Goal: Transaction & Acquisition: Purchase product/service

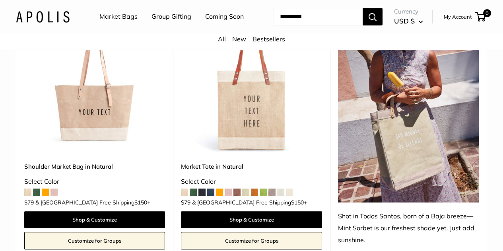
scroll to position [438, 0]
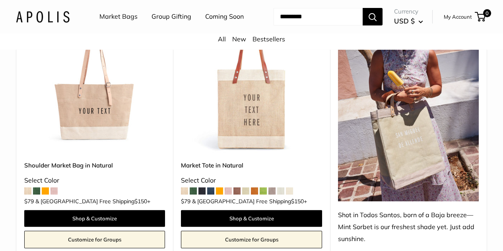
click at [222, 236] on link "Customize for Groups" at bounding box center [251, 240] width 141 height 18
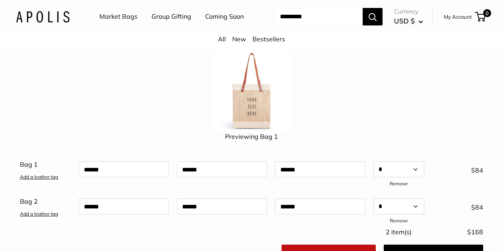
scroll to position [80, 0]
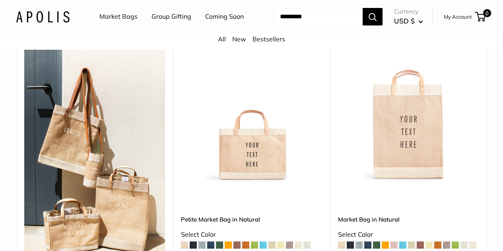
scroll to position [119, 0]
click at [0, 0] on img at bounding box center [0, 0] width 0 height 0
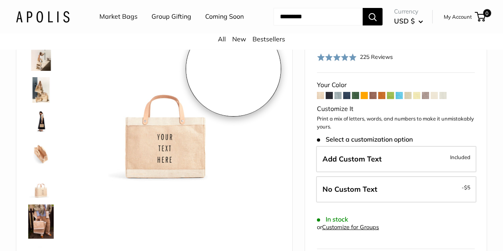
scroll to position [80, 0]
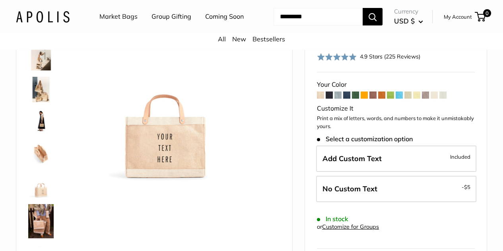
click at [43, 128] on img at bounding box center [40, 121] width 25 height 25
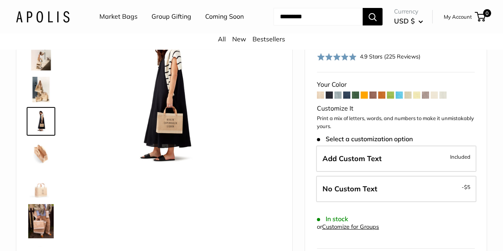
click at [40, 159] on img at bounding box center [40, 153] width 25 height 25
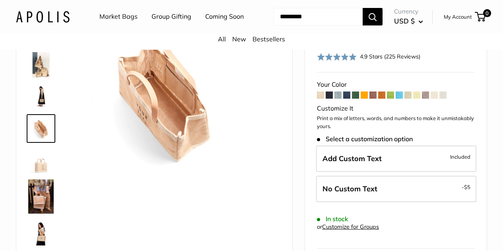
click at [41, 173] on img at bounding box center [40, 160] width 25 height 25
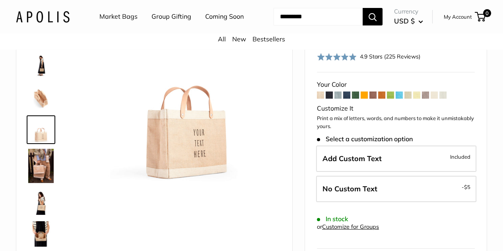
scroll to position [57, 0]
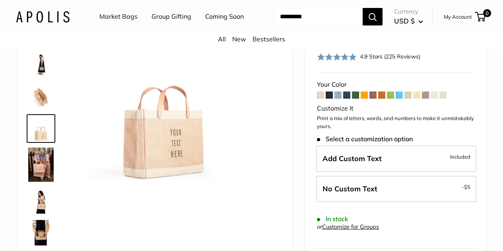
click at [41, 214] on img at bounding box center [40, 200] width 25 height 25
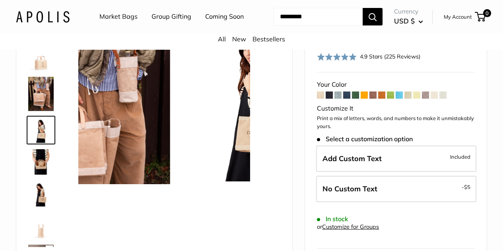
scroll to position [129, 0]
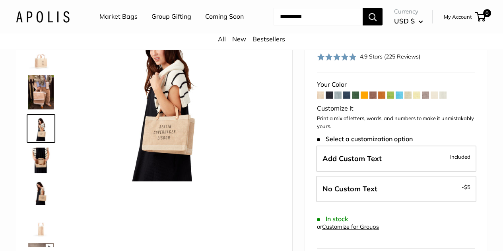
click at [37, 205] on img at bounding box center [40, 192] width 25 height 25
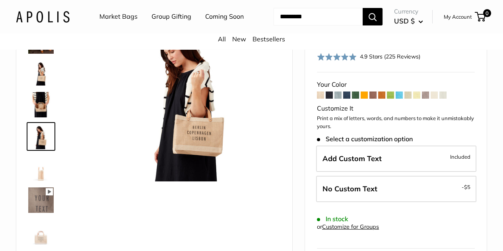
scroll to position [193, 0]
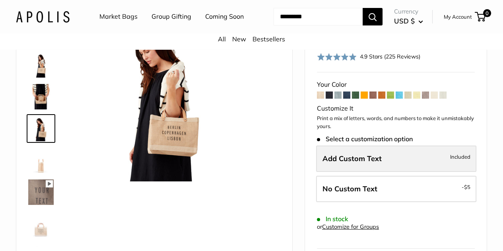
click at [361, 162] on label "Add Custom Text Included" at bounding box center [396, 159] width 160 height 26
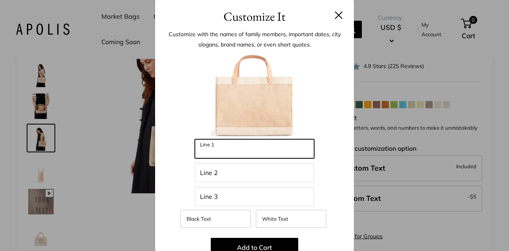
click at [228, 150] on input "Line 1" at bounding box center [254, 148] width 119 height 19
type input "**********"
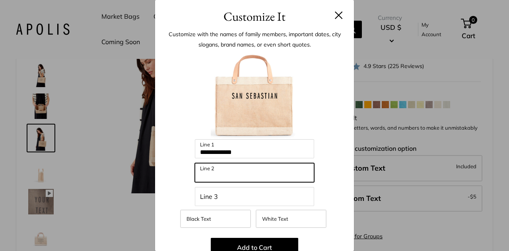
click at [228, 178] on input "Line 2" at bounding box center [254, 172] width 119 height 19
type input "**********"
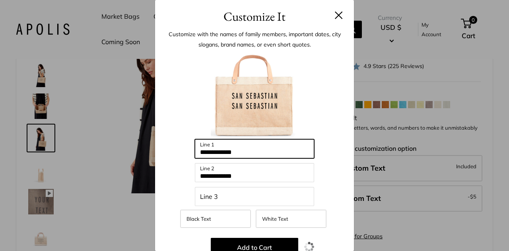
drag, startPoint x: 259, startPoint y: 149, endPoint x: 66, endPoint y: 143, distance: 193.1
click at [74, 146] on div "**********" at bounding box center [254, 125] width 509 height 251
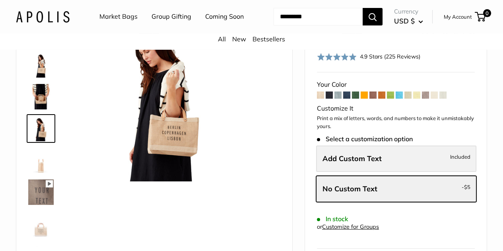
click at [364, 163] on span "Add Custom Text" at bounding box center [352, 158] width 59 height 9
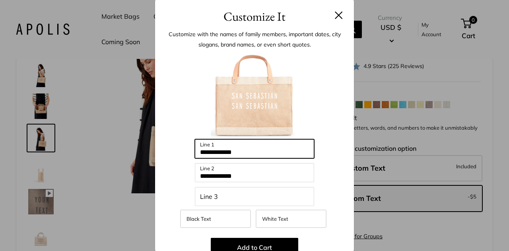
drag, startPoint x: 256, startPoint y: 150, endPoint x: 181, endPoint y: 149, distance: 74.4
click at [181, 149] on div "**********" at bounding box center [254, 227] width 175 height 350
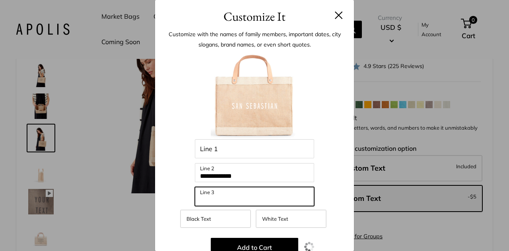
click at [223, 193] on input "Line 3" at bounding box center [254, 196] width 119 height 19
type input "*"
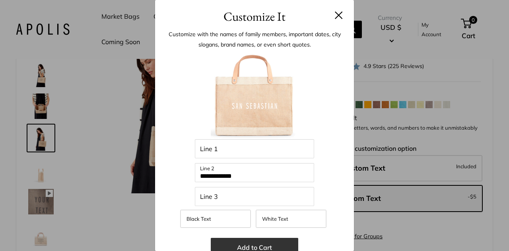
click at [232, 242] on button "Add to Cart" at bounding box center [255, 247] width 88 height 19
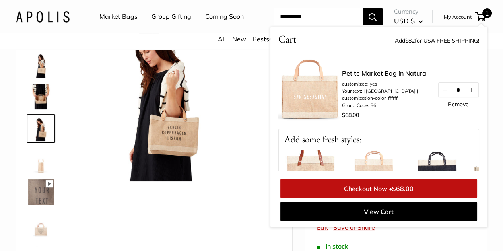
scroll to position [0, 0]
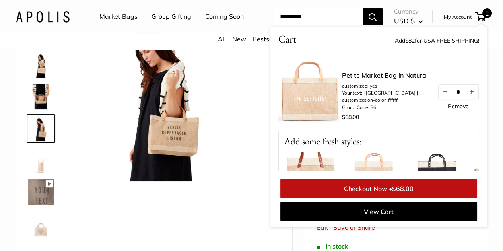
click at [312, 114] on img at bounding box center [311, 91] width 64 height 64
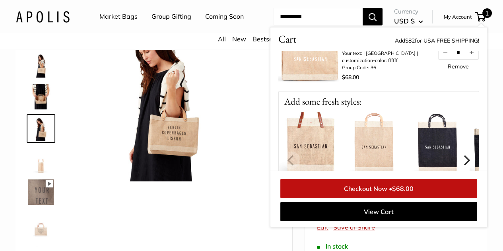
scroll to position [80, 0]
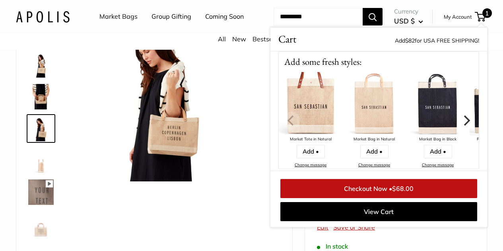
click at [319, 136] on img at bounding box center [311, 104] width 64 height 64
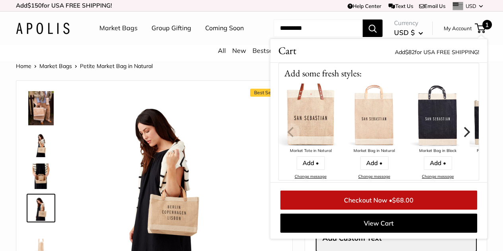
click at [310, 147] on img at bounding box center [311, 116] width 64 height 64
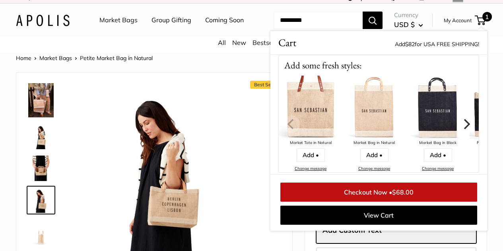
click at [113, 30] on li "Market Bags" at bounding box center [119, 20] width 38 height 25
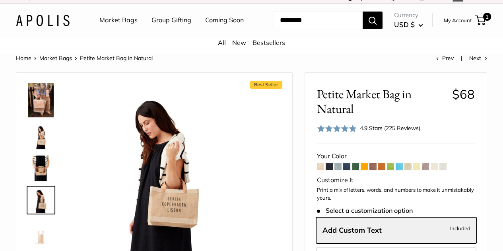
click at [115, 20] on link "Market Bags" at bounding box center [119, 20] width 38 height 12
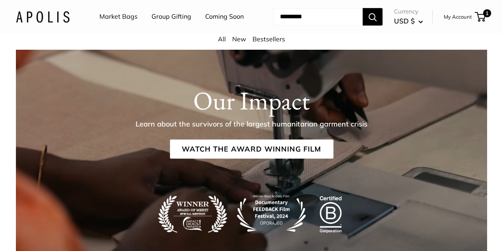
scroll to position [1154, 0]
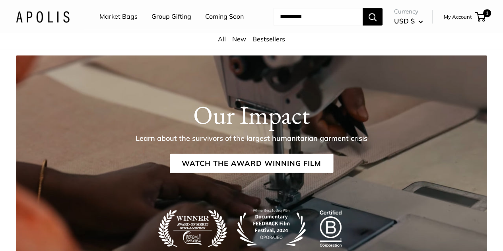
click at [117, 20] on link "Market Bags" at bounding box center [119, 17] width 38 height 12
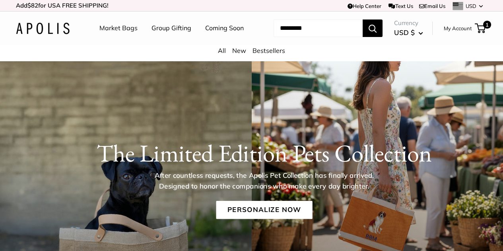
click at [129, 26] on link "Market Bags" at bounding box center [119, 28] width 38 height 12
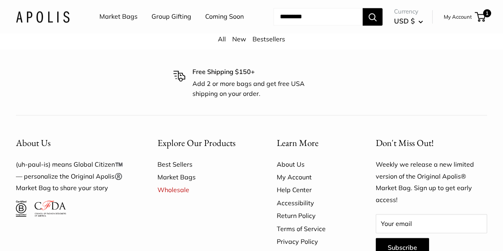
scroll to position [1910, 0]
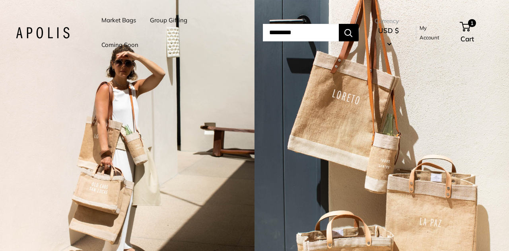
click at [116, 18] on link "Market Bags" at bounding box center [118, 20] width 35 height 11
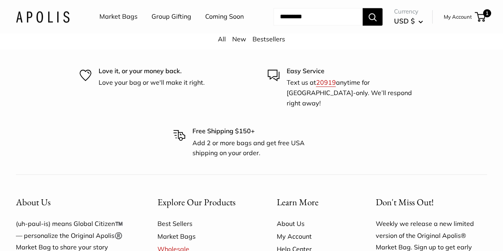
scroll to position [1808, 0]
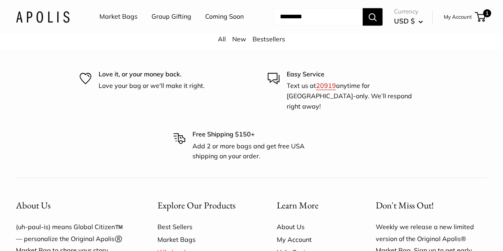
click at [164, 18] on link "Group Gifting" at bounding box center [172, 17] width 40 height 12
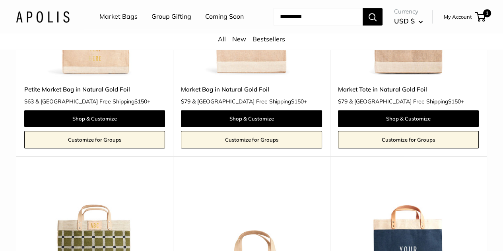
scroll to position [1313, 0]
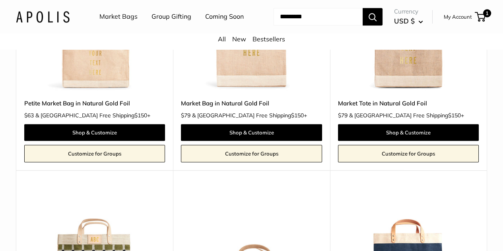
click at [0, 0] on img at bounding box center [0, 0] width 0 height 0
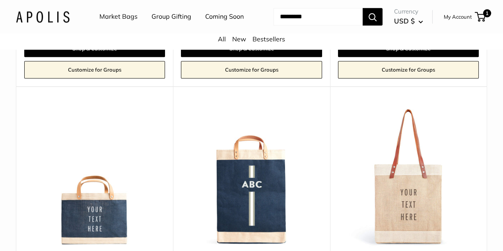
scroll to position [1704, 0]
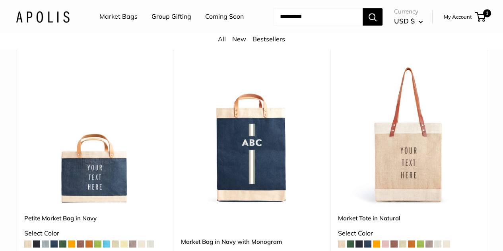
click at [0, 0] on img at bounding box center [0, 0] width 0 height 0
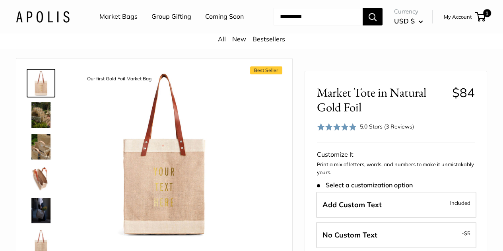
scroll to position [40, 0]
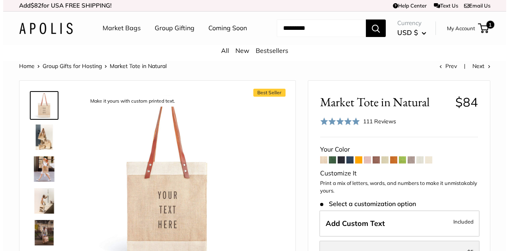
scroll to position [80, 0]
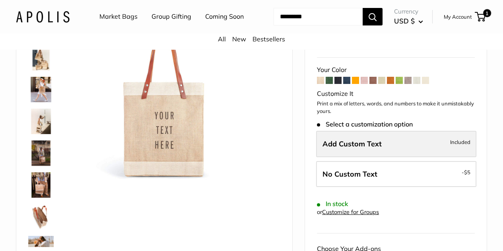
click at [353, 148] on span "Add Custom Text" at bounding box center [352, 143] width 59 height 9
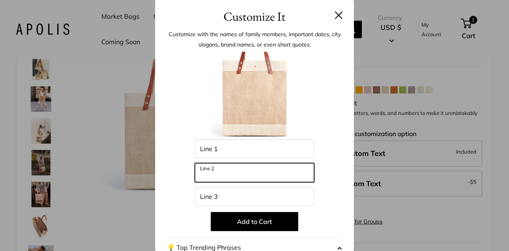
click at [229, 175] on input "Line 2" at bounding box center [254, 172] width 119 height 19
type input "**********"
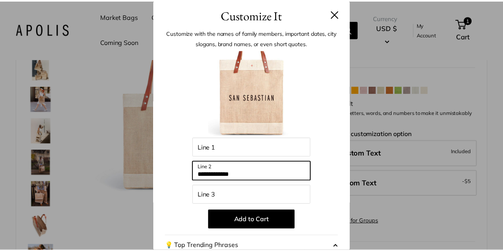
scroll to position [0, 0]
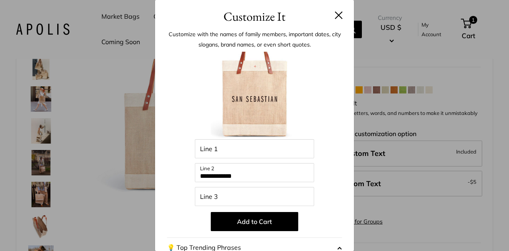
click at [335, 15] on button at bounding box center [339, 15] width 8 height 8
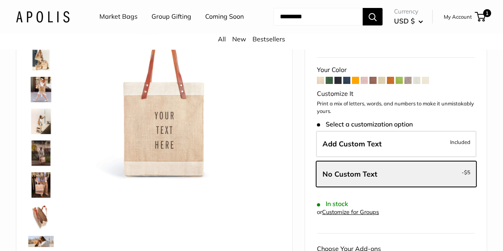
click at [346, 84] on span at bounding box center [346, 80] width 7 height 7
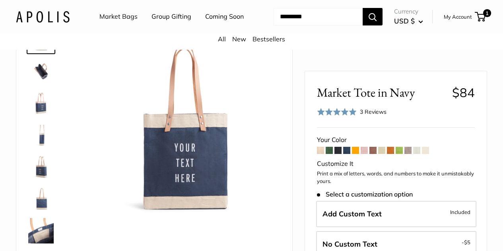
scroll to position [80, 0]
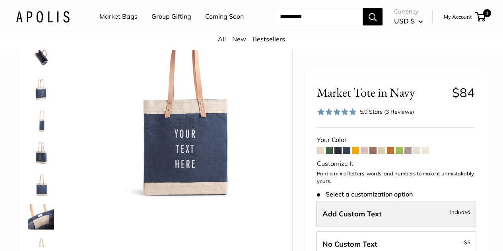
click at [353, 211] on span "Add Custom Text" at bounding box center [352, 213] width 59 height 9
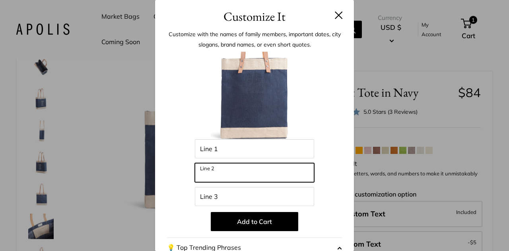
click at [247, 169] on input "Line 2" at bounding box center [254, 172] width 119 height 19
type input "**********"
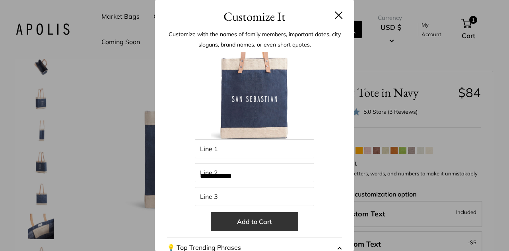
click at [237, 222] on button "Add to Cart" at bounding box center [255, 221] width 88 height 19
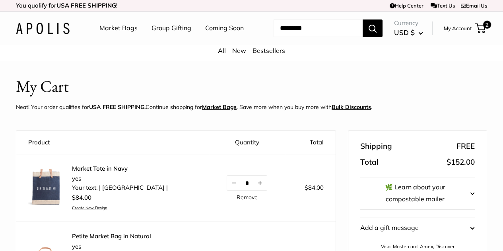
scroll to position [80, 0]
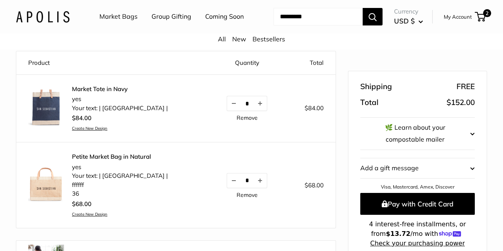
click at [53, 121] on img at bounding box center [46, 108] width 36 height 36
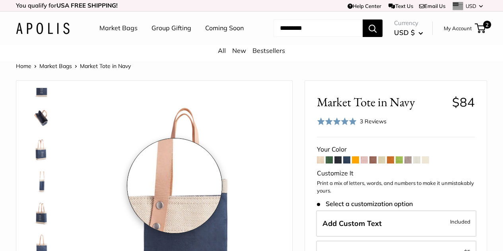
scroll to position [80, 0]
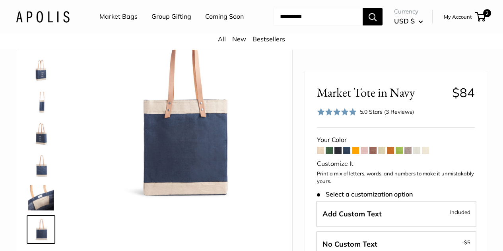
click at [46, 205] on img at bounding box center [40, 197] width 25 height 25
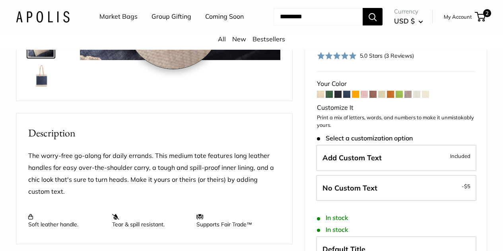
scroll to position [239, 0]
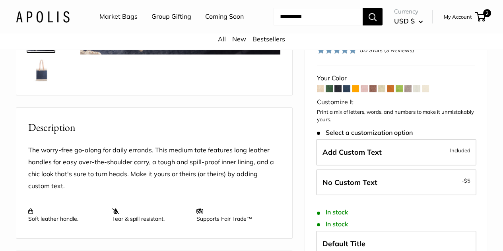
click at [43, 83] on img at bounding box center [40, 70] width 25 height 25
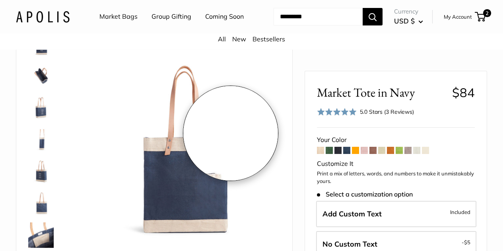
scroll to position [40, 0]
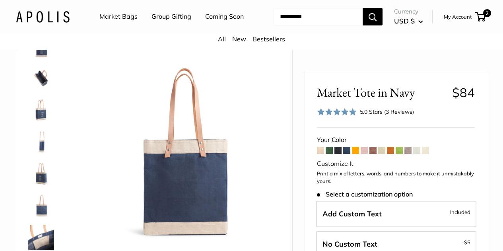
click at [41, 59] on img at bounding box center [40, 46] width 25 height 25
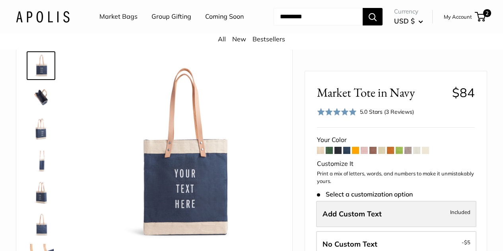
click at [379, 215] on span "Add Custom Text" at bounding box center [352, 213] width 59 height 9
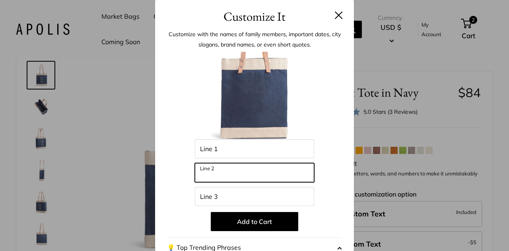
click at [215, 172] on input "Line 2" at bounding box center [254, 172] width 119 height 19
type input "**********"
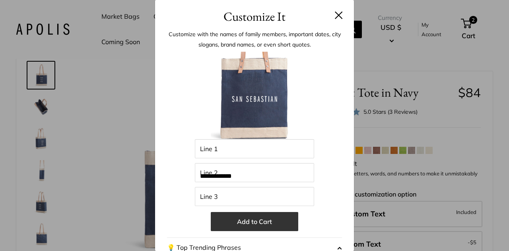
click at [250, 223] on button "Add to Cart" at bounding box center [255, 221] width 88 height 19
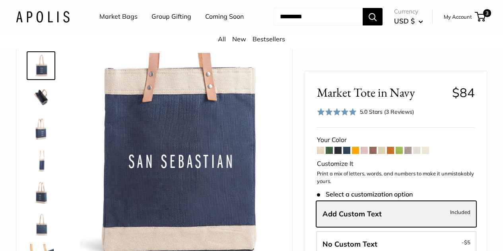
click at [41, 142] on img at bounding box center [40, 129] width 25 height 25
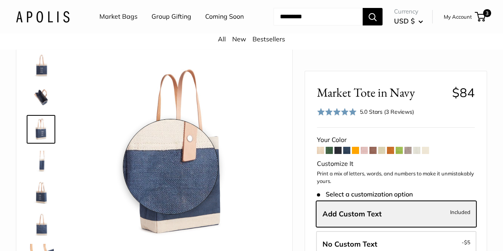
click at [171, 167] on img at bounding box center [180, 153] width 201 height 201
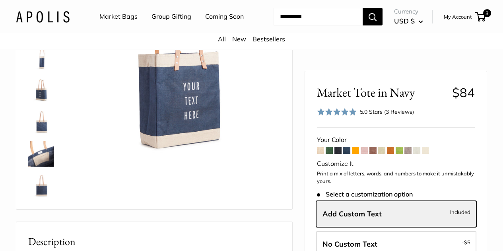
scroll to position [19, 0]
click at [41, 188] on img at bounding box center [40, 184] width 25 height 25
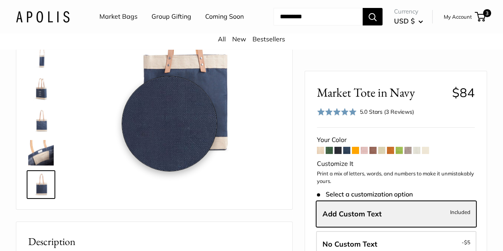
click at [170, 123] on img at bounding box center [180, 68] width 201 height 201
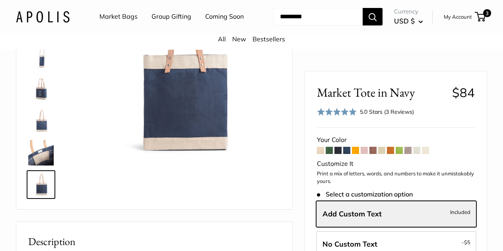
click at [34, 128] on img at bounding box center [40, 120] width 25 height 25
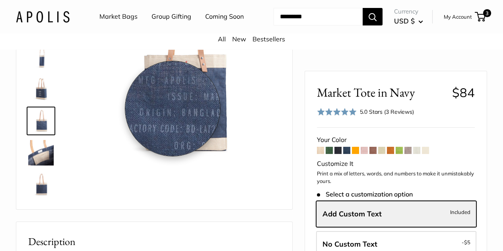
drag, startPoint x: 173, startPoint y: 108, endPoint x: 45, endPoint y: 95, distance: 128.1
click at [45, 95] on img at bounding box center [40, 88] width 25 height 25
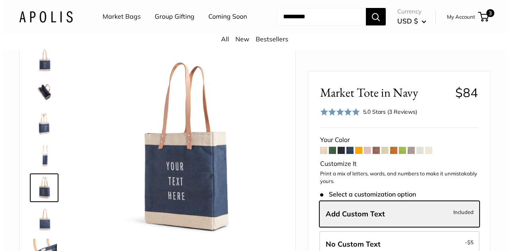
scroll to position [0, 0]
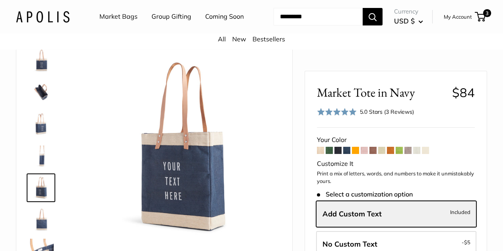
click at [38, 73] on img at bounding box center [40, 60] width 25 height 25
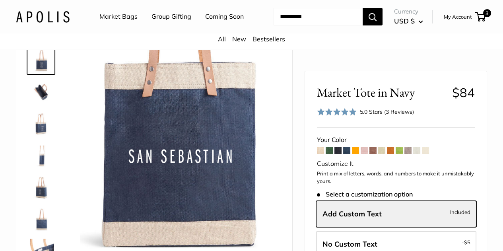
click at [185, 152] on img at bounding box center [180, 148] width 201 height 201
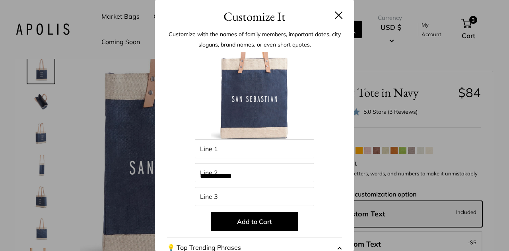
drag, startPoint x: 187, startPoint y: 151, endPoint x: 179, endPoint y: 147, distance: 8.5
click at [179, 147] on div "**********" at bounding box center [254, 214] width 175 height 324
click at [164, 148] on div "**********" at bounding box center [254, 202] width 199 height 353
click at [157, 150] on div "**********" at bounding box center [254, 202] width 199 height 353
click at [125, 147] on div "**********" at bounding box center [254, 125] width 509 height 251
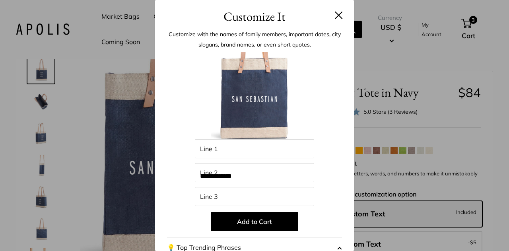
click at [335, 14] on button at bounding box center [339, 15] width 8 height 8
click at [113, 134] on div "**********" at bounding box center [254, 125] width 509 height 251
click at [335, 16] on button at bounding box center [339, 15] width 8 height 8
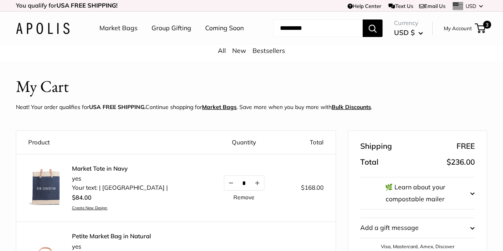
click at [47, 184] on img at bounding box center [46, 187] width 36 height 36
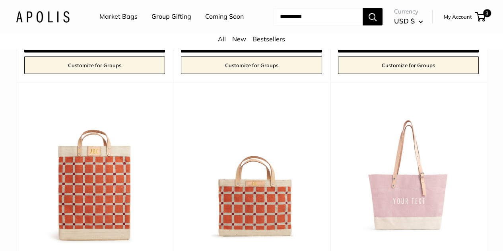
scroll to position [398, 0]
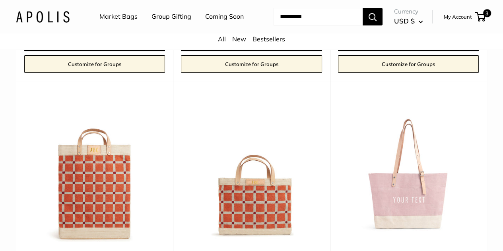
click at [124, 70] on link "Customize for Groups" at bounding box center [94, 64] width 141 height 18
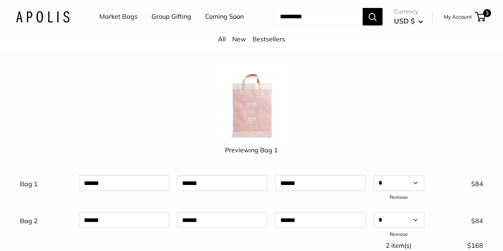
scroll to position [80, 0]
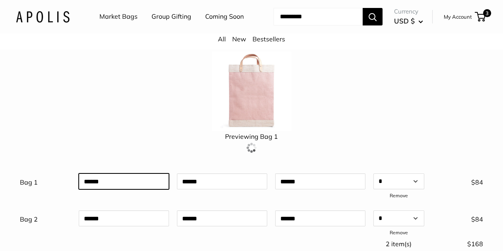
click at [122, 181] on div at bounding box center [124, 185] width 98 height 31
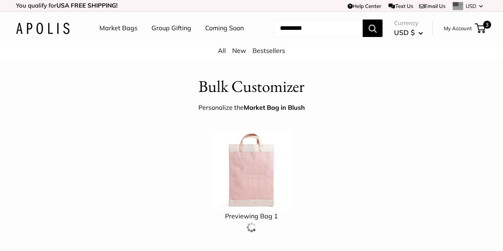
scroll to position [0, 0]
click at [115, 28] on link "Market Bags" at bounding box center [119, 28] width 38 height 12
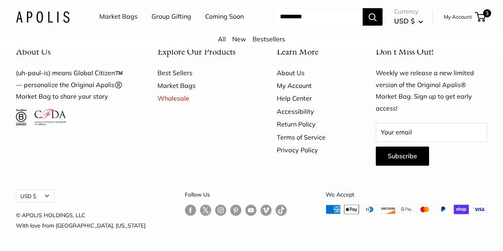
scroll to position [1990, 0]
click at [174, 105] on link "Wholesale" at bounding box center [204, 98] width 92 height 13
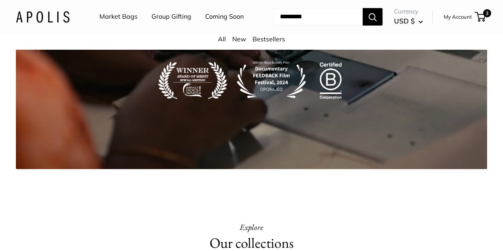
scroll to position [1274, 0]
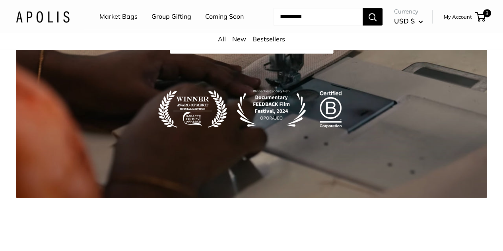
click at [128, 18] on link "Market Bags" at bounding box center [119, 17] width 38 height 12
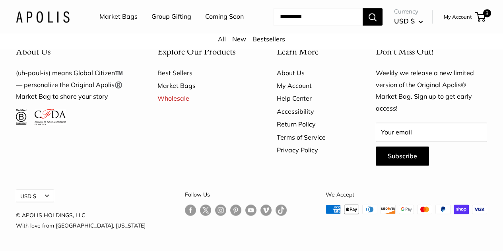
scroll to position [2030, 0]
click at [300, 25] on input "Search..." at bounding box center [318, 17] width 89 height 18
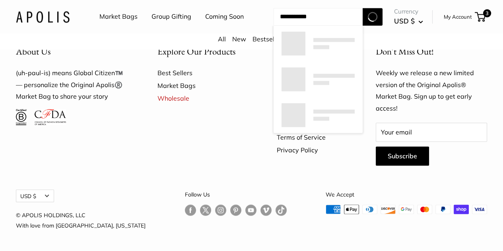
type input "**********"
click at [363, 8] on button "Search" at bounding box center [373, 17] width 20 height 18
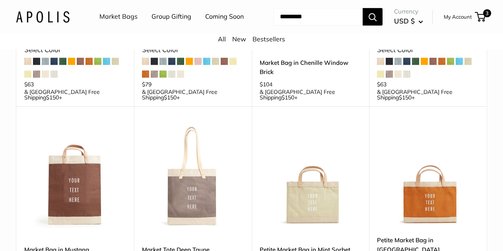
scroll to position [1114, 0]
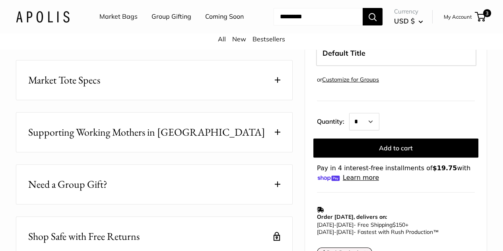
scroll to position [398, 0]
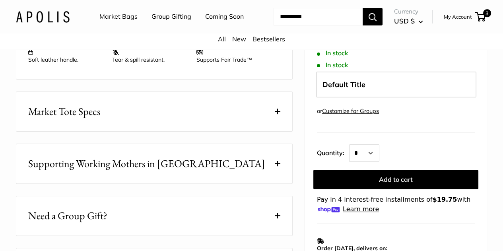
click at [85, 119] on span "Market Tote Specs" at bounding box center [64, 112] width 72 height 16
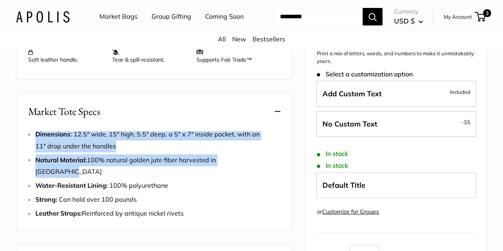
drag, startPoint x: 37, startPoint y: 143, endPoint x: 254, endPoint y: 170, distance: 219.3
click at [254, 170] on ul "Dimensions : 12.5" wide, 15" high, 5.5" deep, a 5" x 7" inside pocket, with an …" at bounding box center [157, 174] width 245 height 91
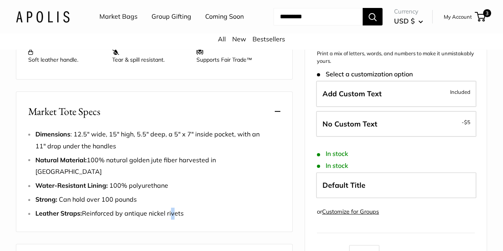
drag, startPoint x: 215, startPoint y: 170, endPoint x: 176, endPoint y: 212, distance: 57.2
click at [175, 213] on li "Leather Straps: Reinforced by antique nickel rivets" at bounding box center [157, 214] width 245 height 12
drag, startPoint x: 193, startPoint y: 209, endPoint x: 179, endPoint y: 208, distance: 13.5
click at [181, 209] on li "Leather Straps: Reinforced by antique nickel rivets" at bounding box center [157, 214] width 245 height 12
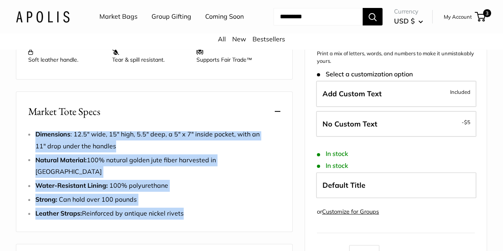
drag, startPoint x: 37, startPoint y: 143, endPoint x: 221, endPoint y: 226, distance: 201.9
click at [221, 226] on div "Dimensions : 12.5" wide, 15" high, 5.5" deep, a 5" x 7" inside pocket, with an …" at bounding box center [154, 180] width 276 height 103
copy ul "Dimensions : 12.5" wide, 15" high, 5.5" deep, a 5" x 7" inside pocket, with an …"
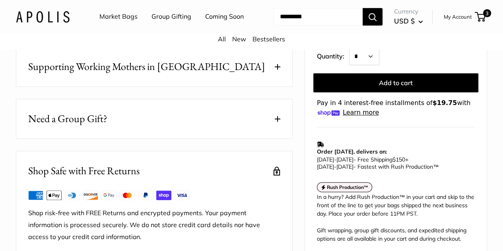
scroll to position [597, 0]
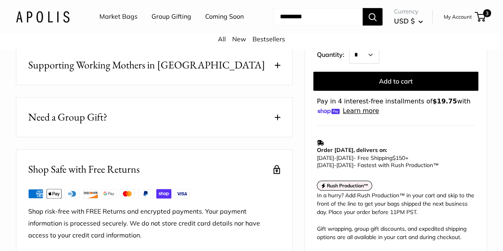
click at [84, 119] on span "Need a Group Gift?" at bounding box center [67, 117] width 79 height 16
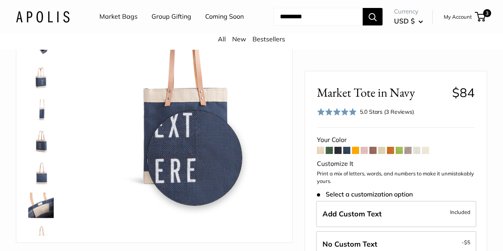
scroll to position [80, 0]
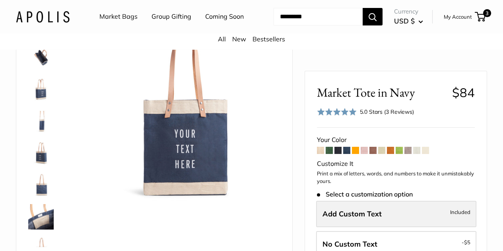
click at [382, 215] on label "Add Custom Text Included" at bounding box center [396, 214] width 160 height 26
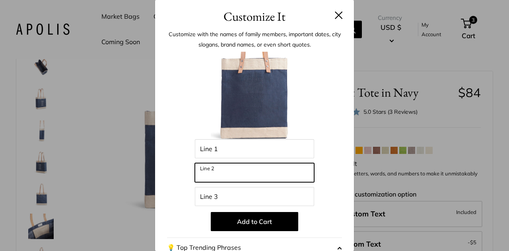
click at [255, 171] on input "Line 2" at bounding box center [254, 172] width 119 height 19
type input "**********"
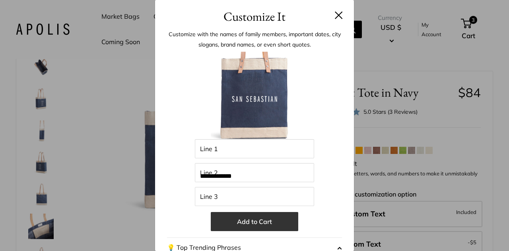
click at [251, 225] on button "Add to Cart" at bounding box center [255, 221] width 88 height 19
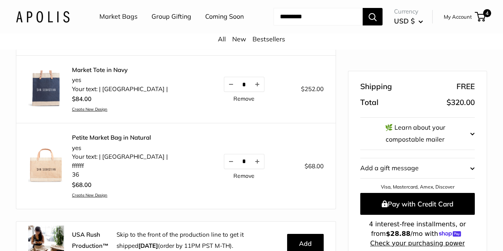
scroll to position [80, 0]
